Goal: Information Seeking & Learning: Learn about a topic

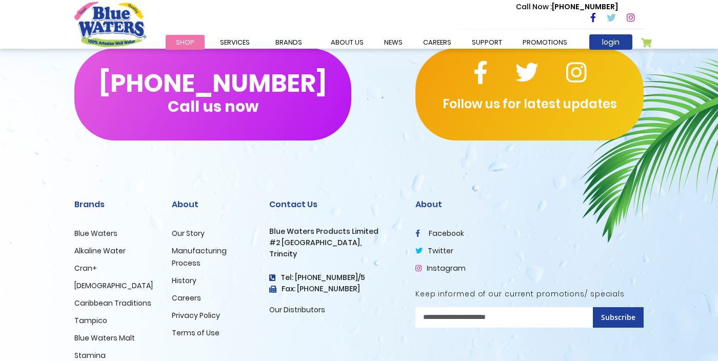
scroll to position [1651, 0]
click at [110, 236] on link "Blue Waters" at bounding box center [95, 233] width 43 height 10
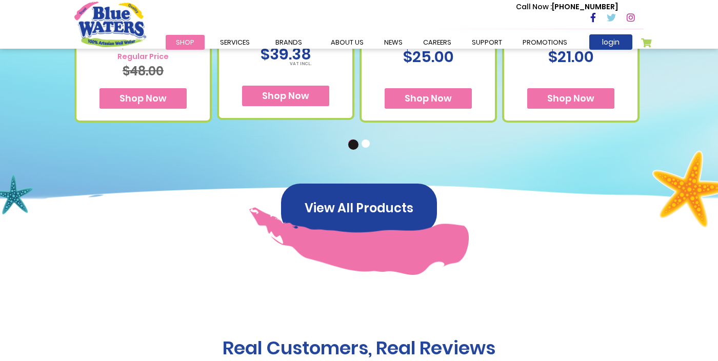
scroll to position [815, 0]
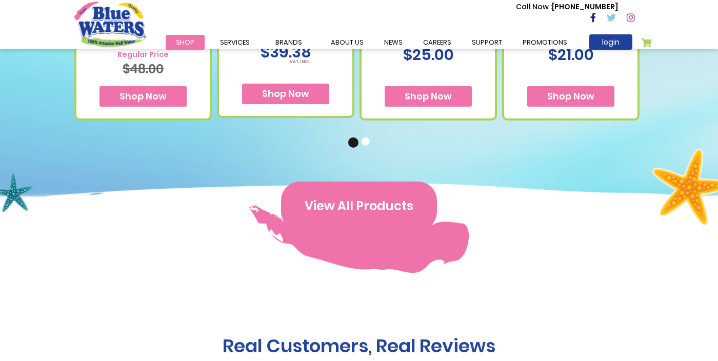
click at [368, 212] on button "View All Products" at bounding box center [359, 206] width 156 height 49
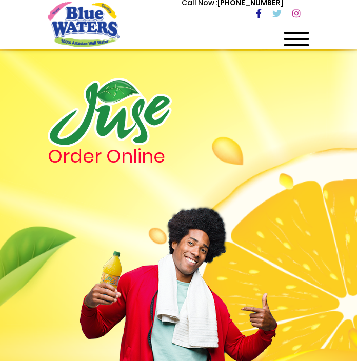
click at [302, 38] on span at bounding box center [297, 39] width 26 height 2
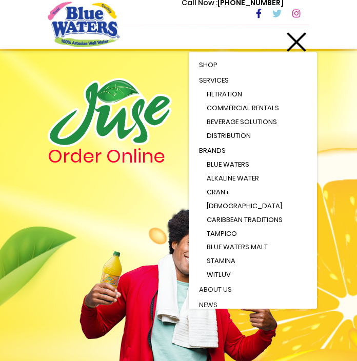
click at [251, 67] on link "Shop" at bounding box center [253, 64] width 128 height 15
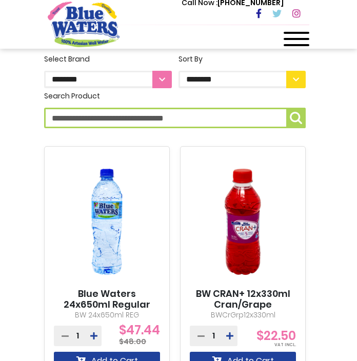
scroll to position [429, 0]
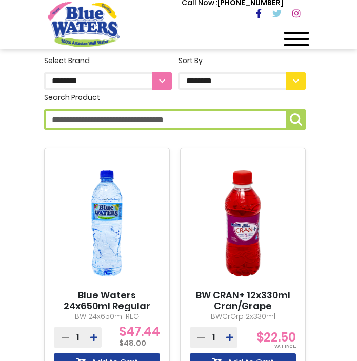
click at [241, 120] on input "Search Product" at bounding box center [174, 119] width 261 height 21
type input "**********"
click at [305, 117] on button "**********" at bounding box center [295, 119] width 19 height 21
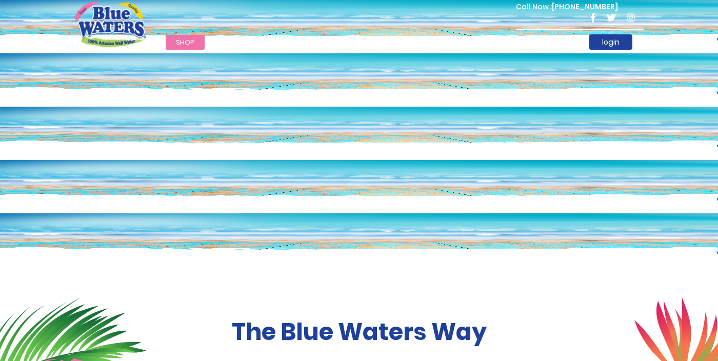
click at [189, 45] on span "Shop" at bounding box center [185, 42] width 18 height 10
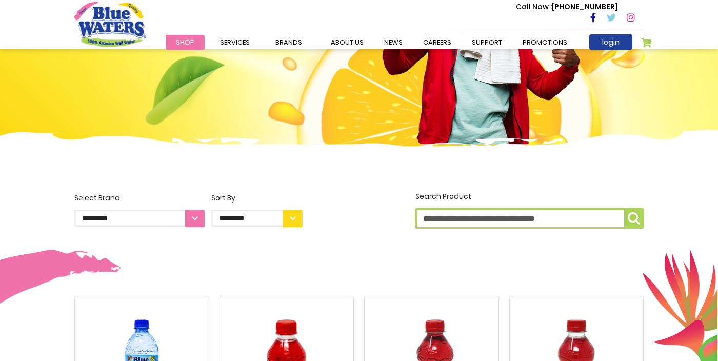
scroll to position [134, 0]
click at [506, 215] on input "Search Product" at bounding box center [529, 218] width 228 height 21
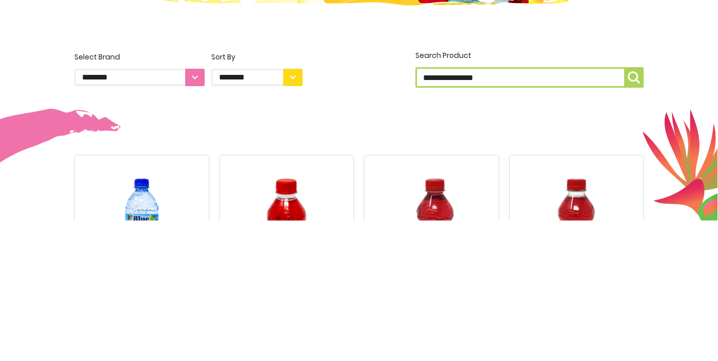
type input "**********"
click at [641, 222] on button "**********" at bounding box center [633, 218] width 19 height 21
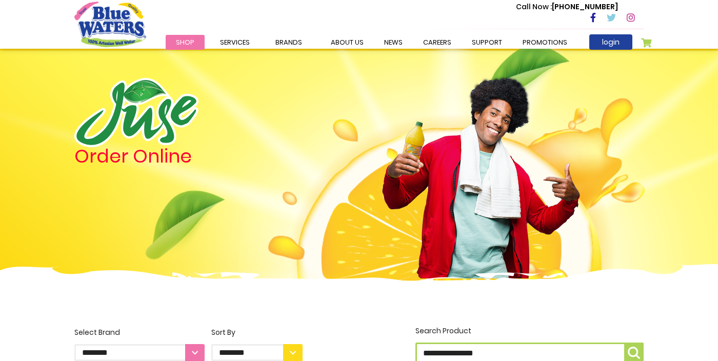
click at [186, 46] on span "Shop" at bounding box center [185, 42] width 18 height 10
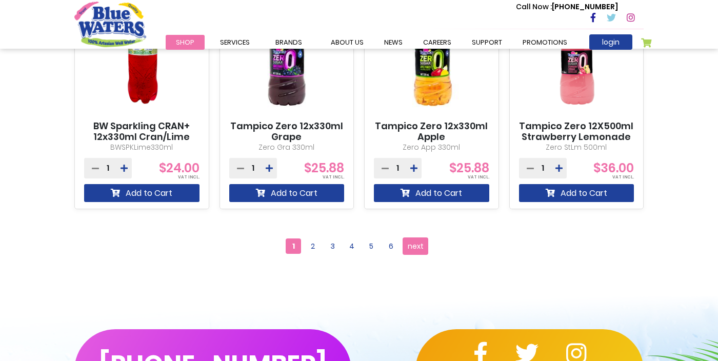
scroll to position [926, 0]
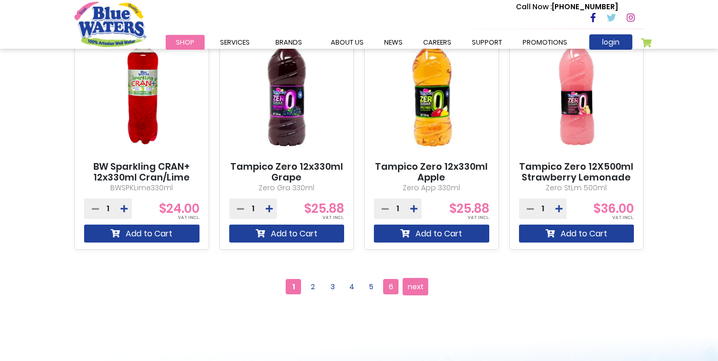
click at [386, 288] on span "6" at bounding box center [390, 286] width 15 height 15
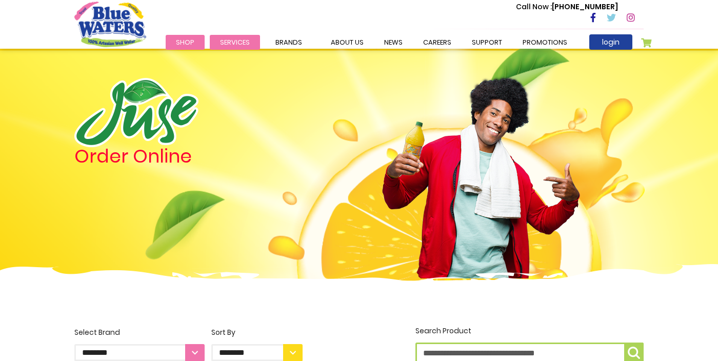
click at [234, 39] on span "Services" at bounding box center [235, 42] width 30 height 10
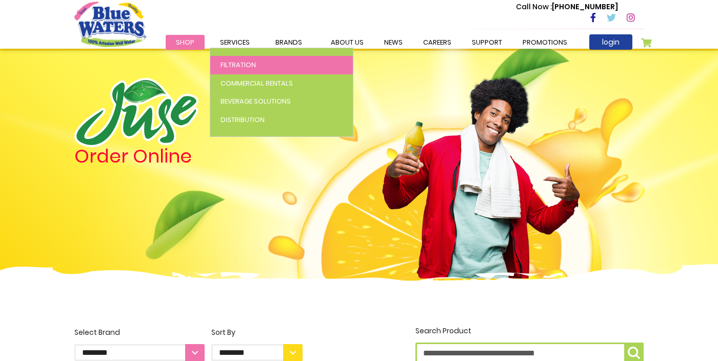
click at [246, 67] on span "Filtration" at bounding box center [237, 65] width 35 height 10
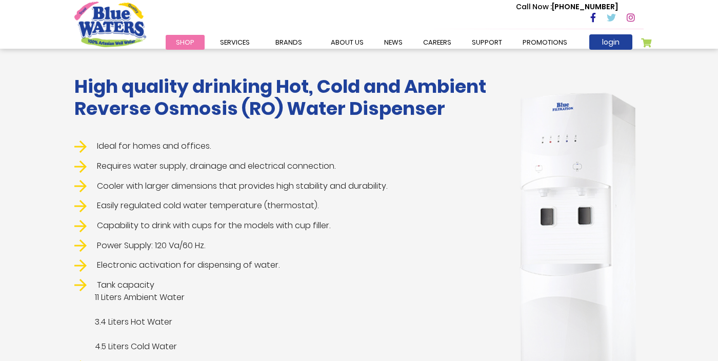
scroll to position [189, 0]
click at [535, 187] on img at bounding box center [578, 268] width 131 height 365
click at [415, 218] on ul "Ideal for homes and offices. Requires water supply, drainage and electrical con…" at bounding box center [285, 275] width 423 height 270
click at [382, 119] on h1 "High quality drinking Hot, Cold and Ambient Reverse Osmosis (RO) Water Dispenser" at bounding box center [285, 97] width 423 height 44
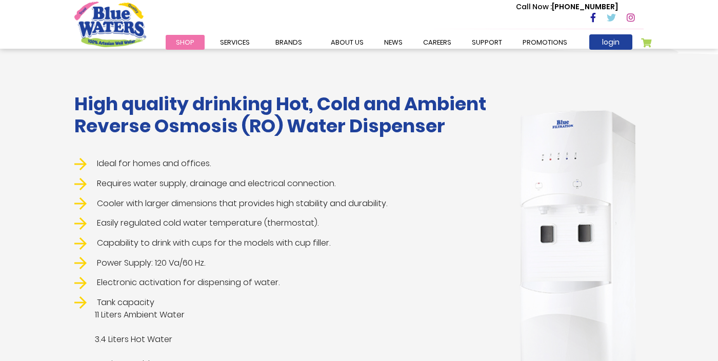
scroll to position [177, 0]
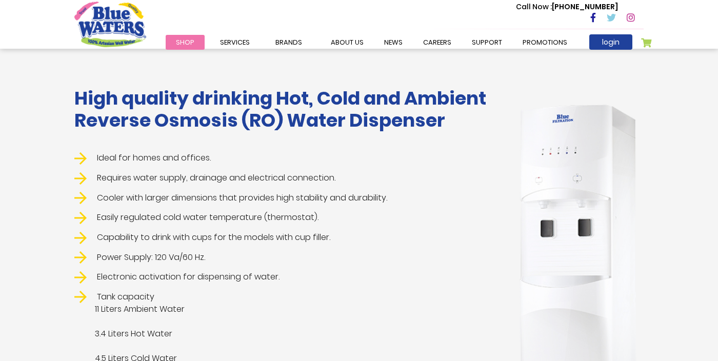
click at [576, 166] on img at bounding box center [578, 280] width 131 height 365
click at [568, 170] on img at bounding box center [578, 280] width 131 height 365
click at [566, 170] on img at bounding box center [578, 280] width 131 height 365
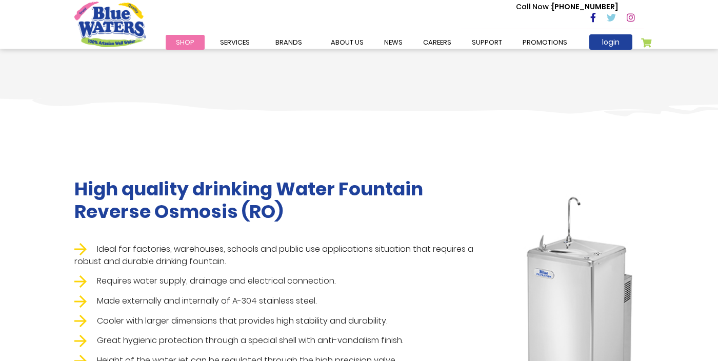
scroll to position [631, 0]
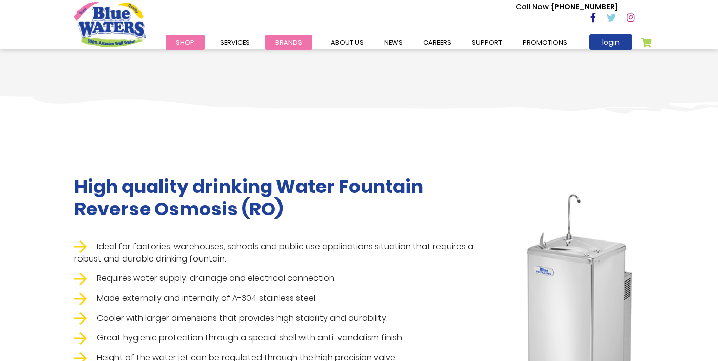
click at [281, 44] on span "Brands" at bounding box center [288, 42] width 27 height 10
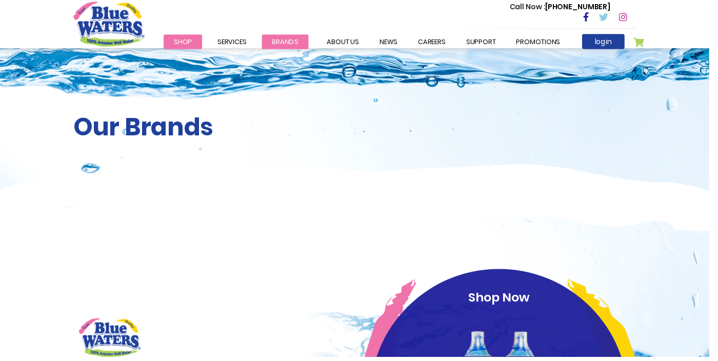
click at [288, 45] on span "Brands" at bounding box center [288, 42] width 27 height 10
click at [298, 36] on link "Brands" at bounding box center [288, 42] width 47 height 15
click at [0, 0] on ul "Blue Waters Alkaline Water Cran+ Juse Caribbean Traditions Tampico Blue Waters …" at bounding box center [0, 0] width 0 height 0
click at [296, 45] on span "Brands" at bounding box center [288, 42] width 27 height 10
click at [243, 39] on span "Services" at bounding box center [235, 42] width 30 height 10
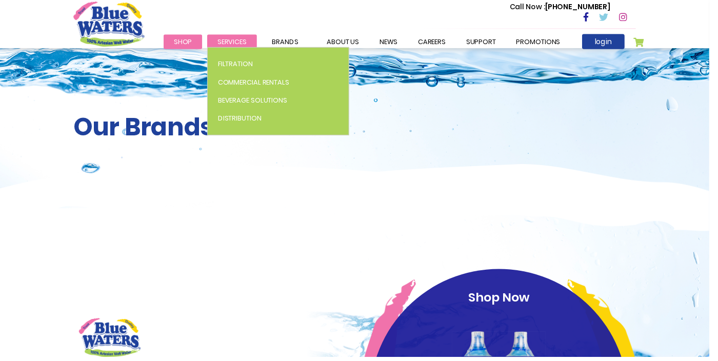
scroll to position [1, 0]
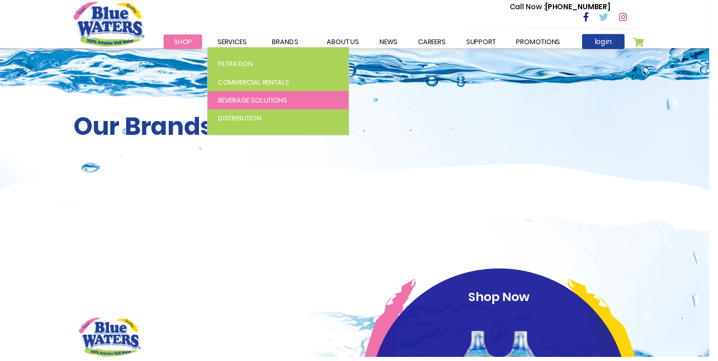
click at [268, 100] on span "Beverage Solutions" at bounding box center [255, 101] width 70 height 10
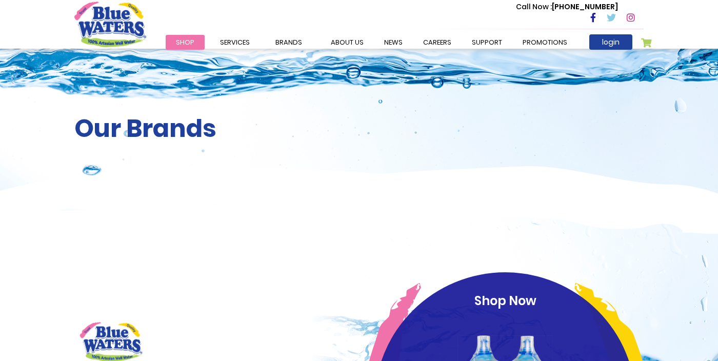
scroll to position [1, 0]
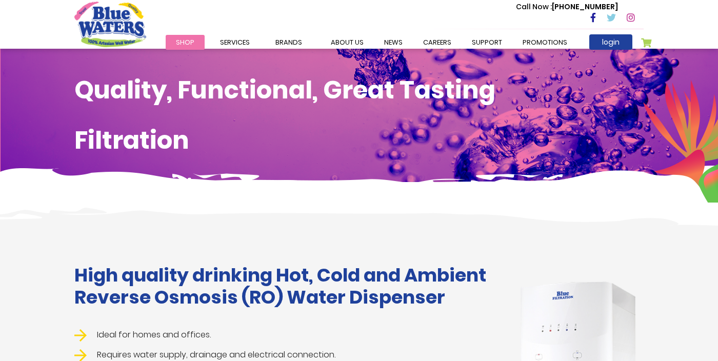
scroll to position [631, 0]
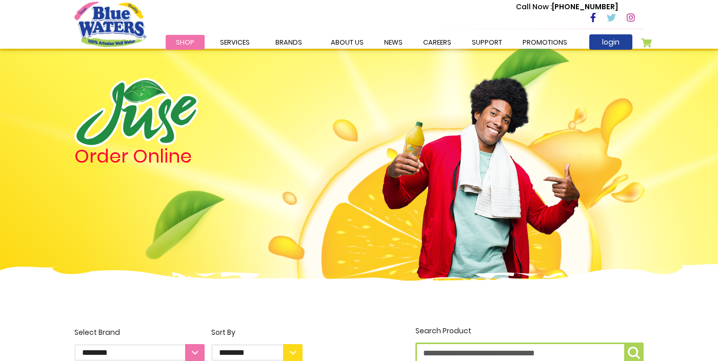
scroll to position [926, 0]
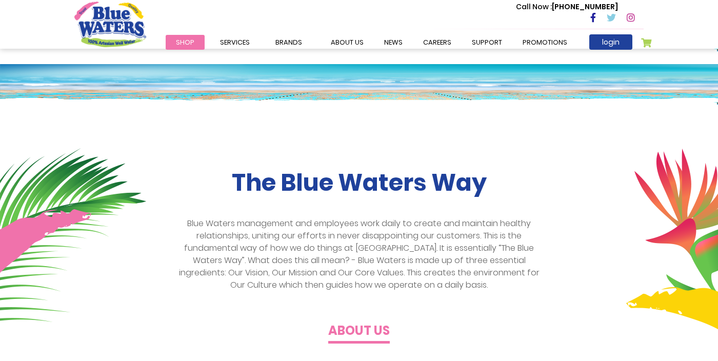
scroll to position [150, 0]
